Goal: Information Seeking & Learning: Learn about a topic

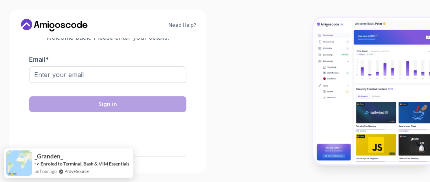
scroll to position [30, 0]
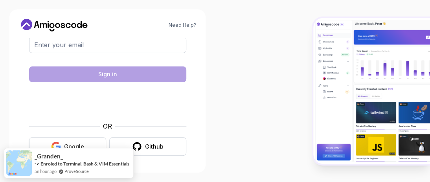
click at [75, 141] on button "Google" at bounding box center [67, 146] width 77 height 18
click at [73, 143] on div "Google" at bounding box center [74, 147] width 20 height 8
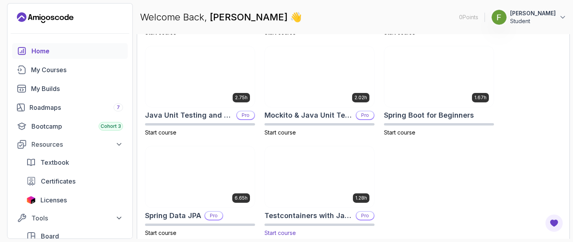
scroll to position [325, 0]
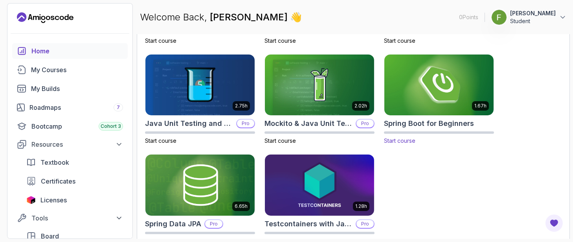
click at [443, 68] on img at bounding box center [438, 85] width 115 height 64
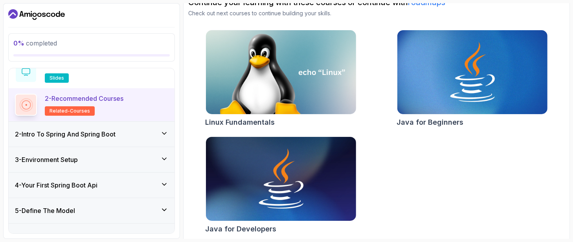
scroll to position [31, 0]
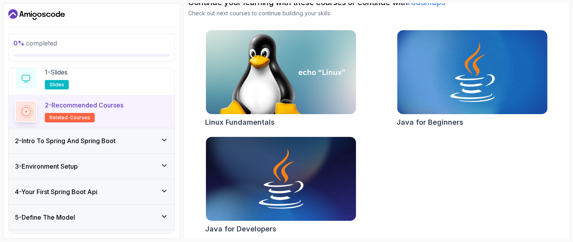
click at [120, 113] on h2 "2 - Recommended Courses related-courses" at bounding box center [84, 112] width 79 height 22
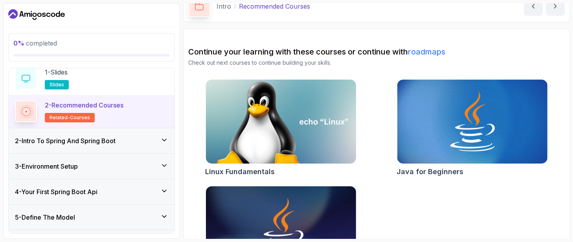
scroll to position [93, 0]
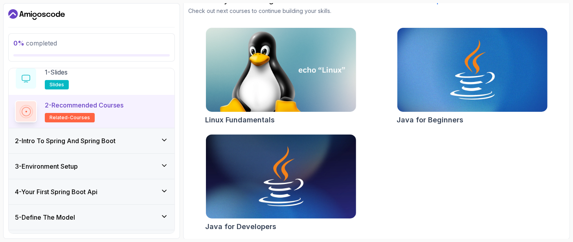
click at [160, 138] on icon at bounding box center [164, 140] width 8 height 8
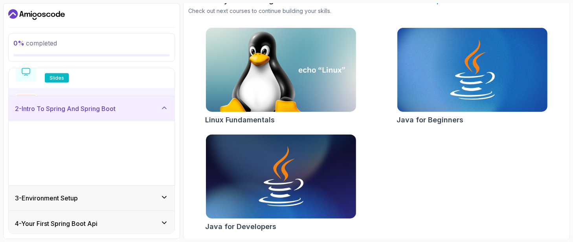
scroll to position [25, 0]
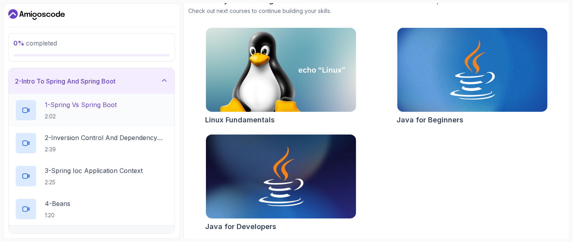
click at [101, 108] on p "1 - Spring Vs Spring Boot" at bounding box center [81, 104] width 72 height 9
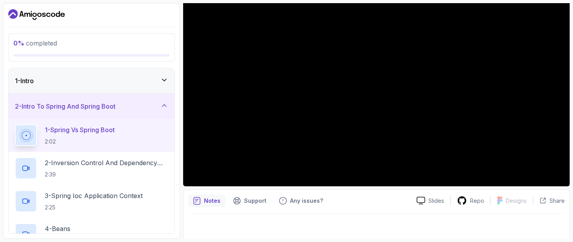
scroll to position [102, 0]
